Goal: Information Seeking & Learning: Learn about a topic

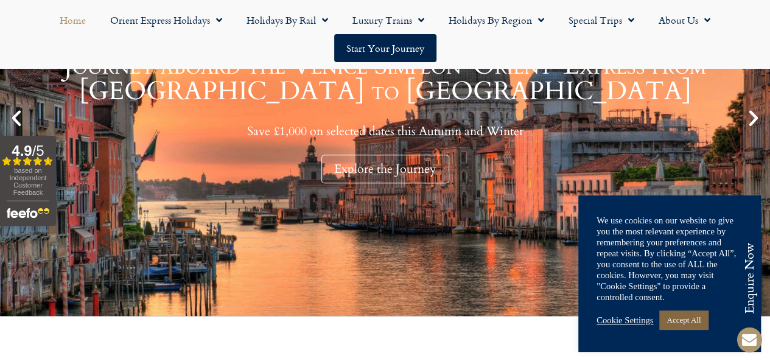
click at [697, 321] on link "Accept All" at bounding box center [683, 319] width 49 height 19
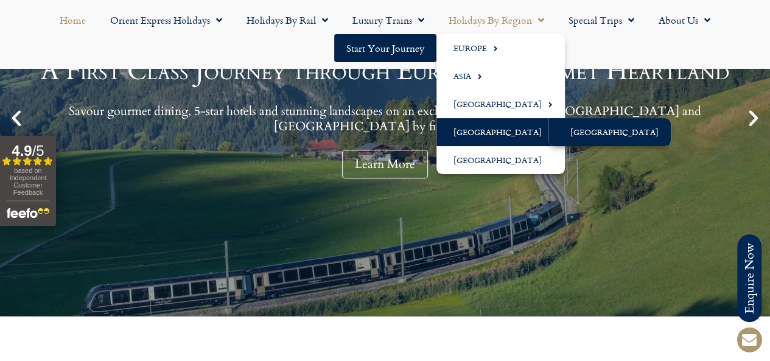
click at [570, 130] on link "[GEOGRAPHIC_DATA]" at bounding box center [609, 132] width 122 height 28
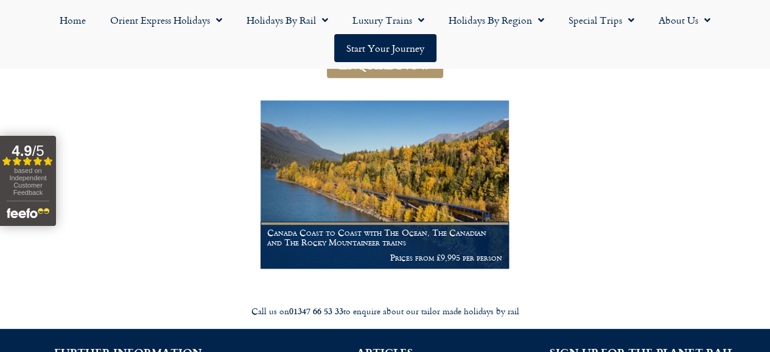
scroll to position [232, 0]
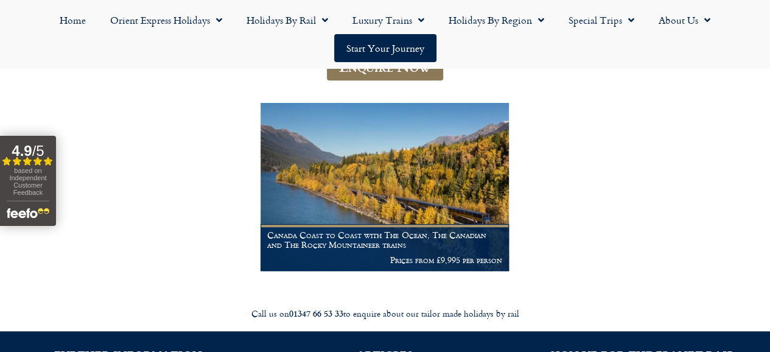
click at [410, 80] on link "Enquire Now" at bounding box center [385, 66] width 116 height 29
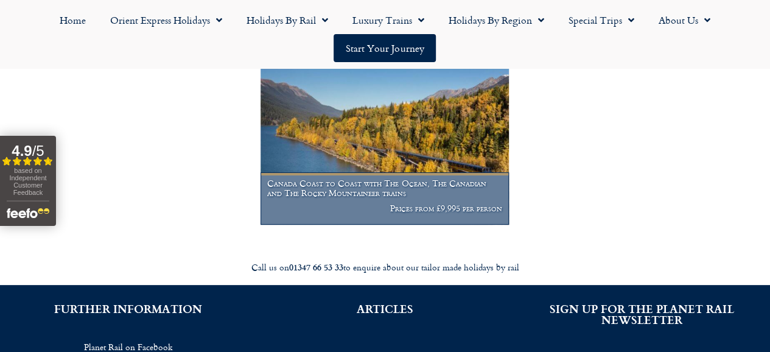
scroll to position [251, 0]
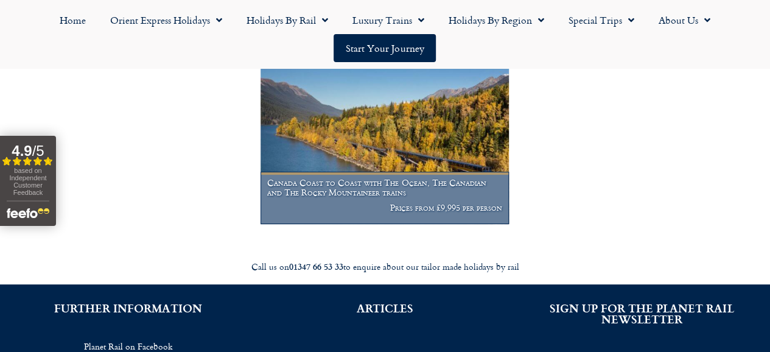
click at [450, 197] on h1 "Canada Coast to Coast with The Ocean, The Canadian and The Rocky Mountaineer tr…" at bounding box center [384, 187] width 234 height 19
